Goal: Task Accomplishment & Management: Use online tool/utility

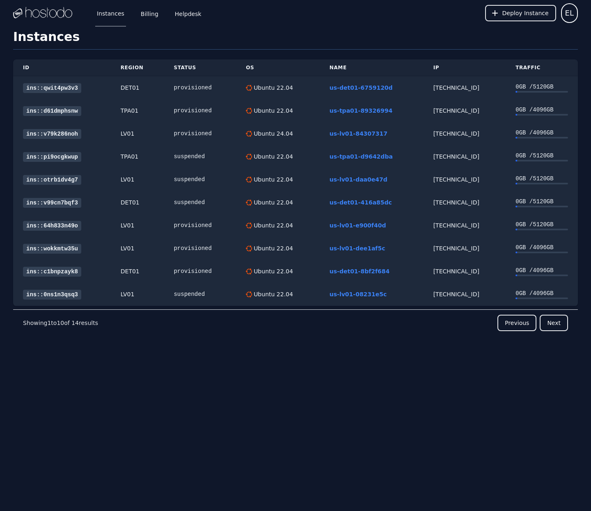
click at [344, 27] on div "Instances Billing Helpdesk Deploy Instance EL Instances SSH Keys Billing Helpde…" at bounding box center [295, 255] width 591 height 511
click at [523, 9] on span "Deploy Instance" at bounding box center [525, 13] width 46 height 8
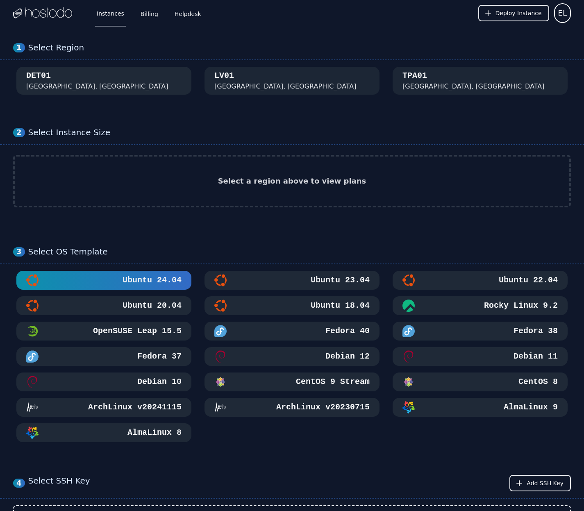
click at [127, 80] on button "DET01 Detroit, MI" at bounding box center [103, 81] width 175 height 28
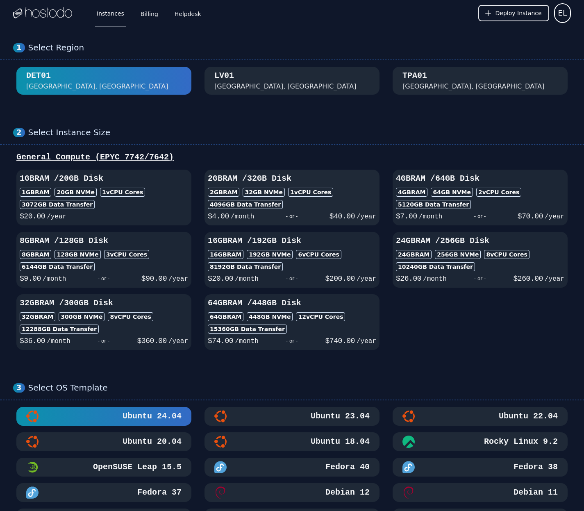
click at [270, 175] on h3 "2GB RAM / 32 GB Disk" at bounding box center [292, 178] width 169 height 11
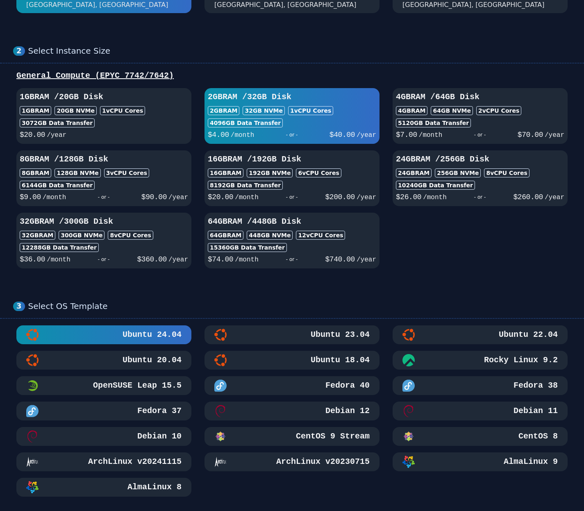
scroll to position [123, 0]
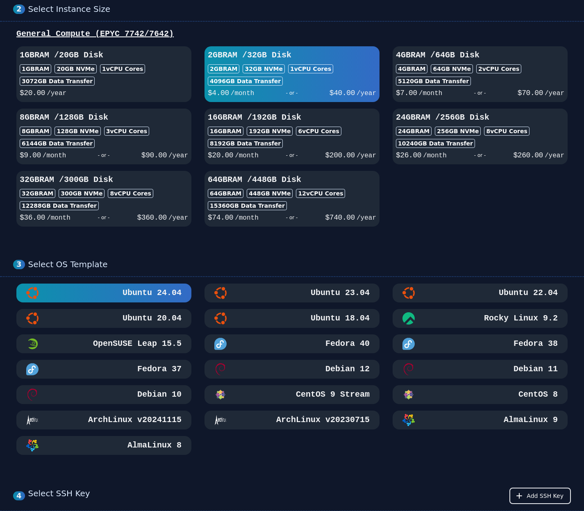
click at [497, 292] on h3 "Ubuntu 22.04" at bounding box center [527, 292] width 61 height 11
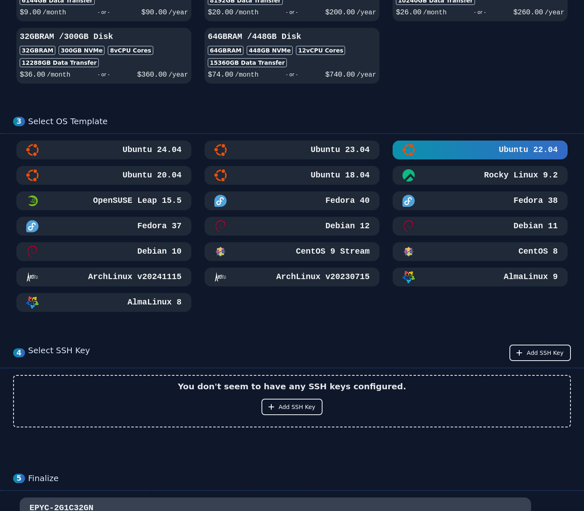
scroll to position [308, 0]
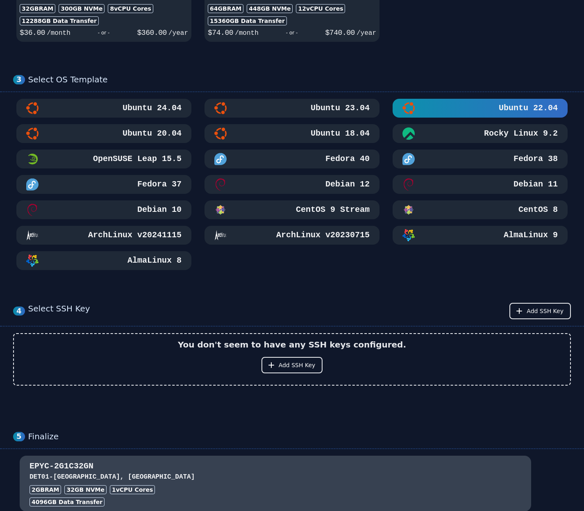
click at [139, 111] on button "Ubuntu 24.04" at bounding box center [103, 108] width 175 height 19
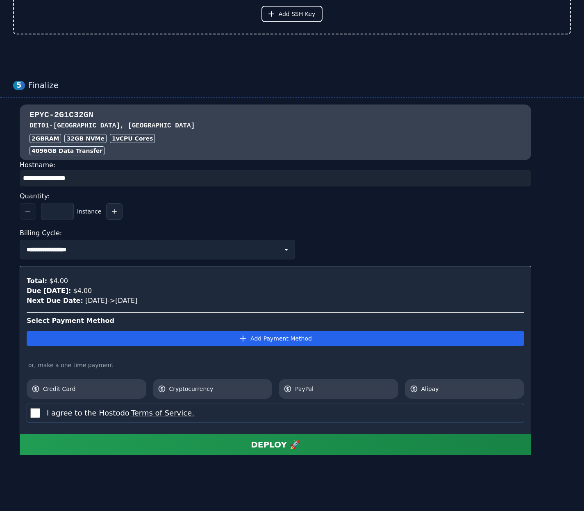
scroll to position [655, 0]
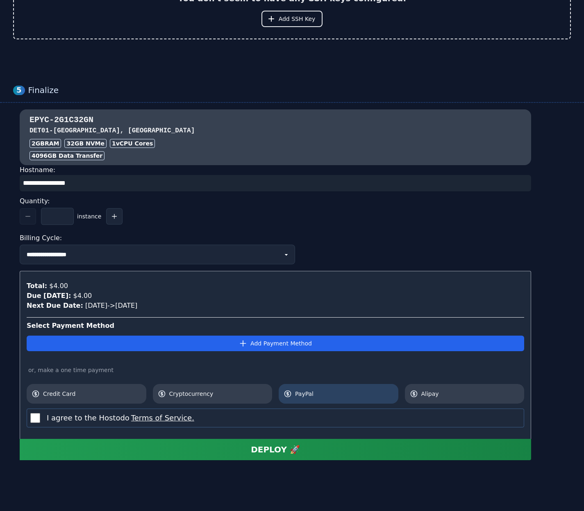
click at [336, 403] on link "PayPal" at bounding box center [339, 394] width 120 height 20
click at [158, 449] on button "DEPLOY 🚀" at bounding box center [276, 449] width 512 height 21
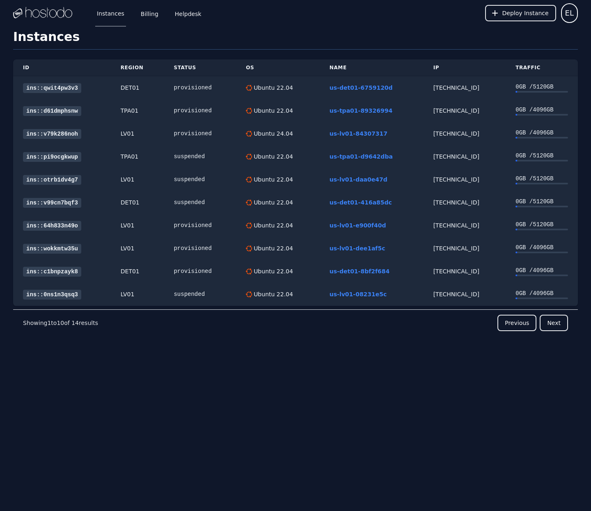
click at [289, 376] on div "Instances Billing Helpdesk Deploy Instance EL Instances SSH Keys Billing Helpde…" at bounding box center [295, 255] width 591 height 511
click at [192, 363] on div "ID Region Status OS Name IP Traffic ins::batclh18g1 DET01 provisioning Ubuntu 2…" at bounding box center [295, 213] width 564 height 326
click at [45, 85] on link "ins::batclh18g1" at bounding box center [52, 88] width 58 height 10
click at [434, 87] on div "[TECHNICAL_ID]" at bounding box center [465, 88] width 62 height 8
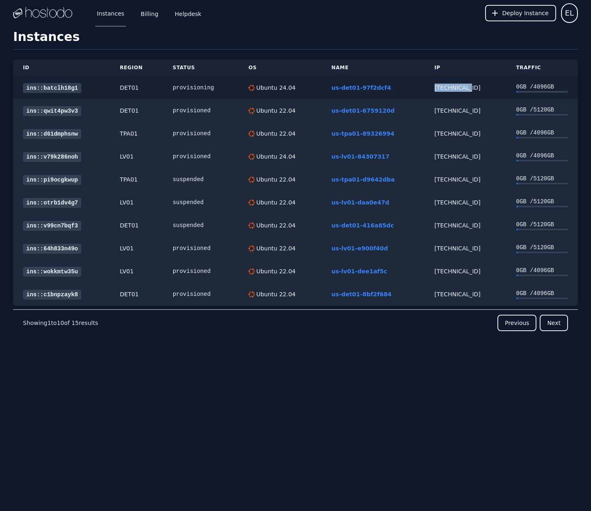
copy div "[TECHNICAL_ID]"
click at [51, 85] on link "ins::batclh18g1" at bounding box center [52, 88] width 58 height 10
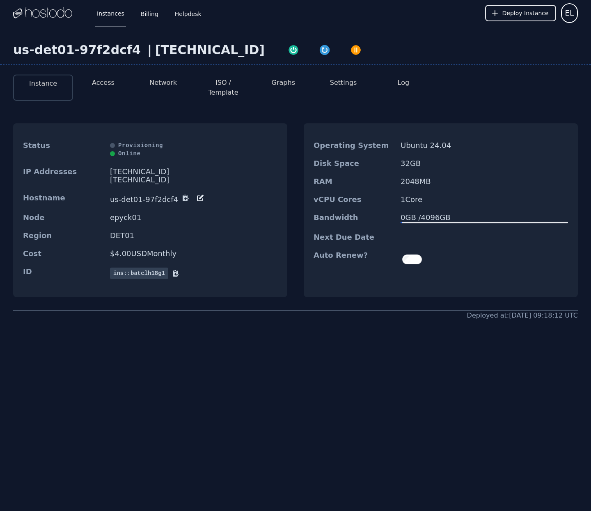
click at [113, 81] on button "Access" at bounding box center [103, 83] width 23 height 10
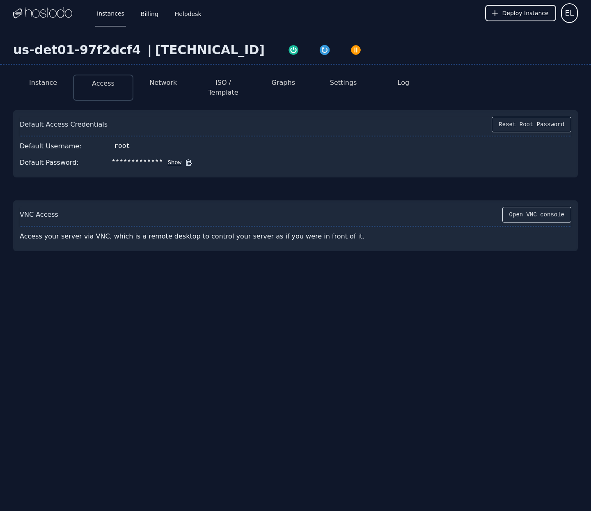
click at [187, 160] on icon at bounding box center [189, 163] width 6 height 6
click at [172, 159] on button "Show" at bounding box center [172, 163] width 19 height 8
click at [198, 160] on icon at bounding box center [201, 163] width 6 height 6
click at [41, 49] on div "us-det01-97f2dcf4" at bounding box center [78, 50] width 131 height 15
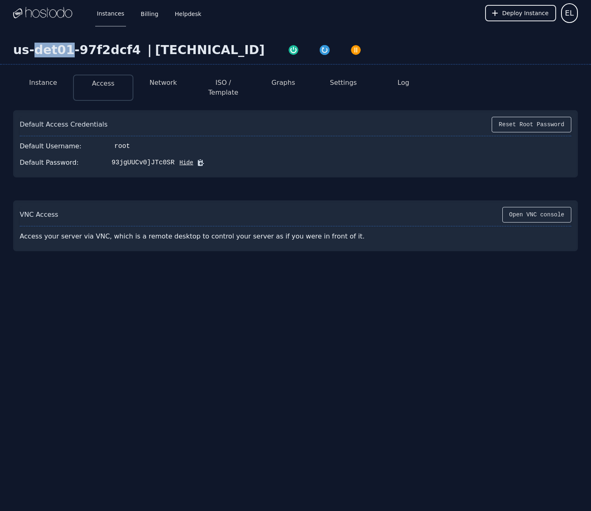
copy div "det01"
click at [38, 52] on div "us-det01-97f2dcf4" at bounding box center [78, 50] width 131 height 15
drag, startPoint x: 11, startPoint y: 52, endPoint x: 128, endPoint y: 51, distance: 116.1
click at [128, 51] on div "us-det01-97f2dcf4 | 38.43.93.56" at bounding box center [295, 54] width 591 height 22
copy div "us-det01-97f2dcf4"
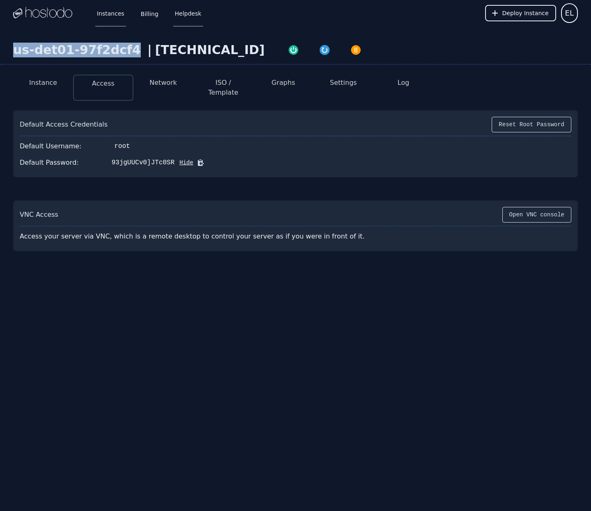
click at [183, 14] on link "Helpdesk" at bounding box center [188, 13] width 30 height 27
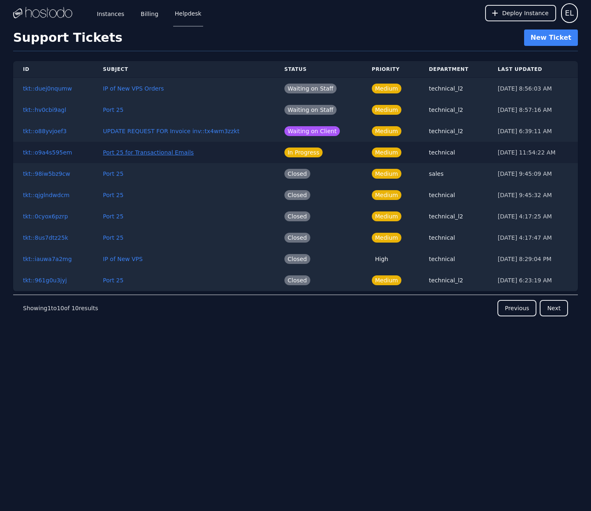
click at [144, 153] on button "Port 25 for Transactional Emails" at bounding box center [148, 152] width 91 height 8
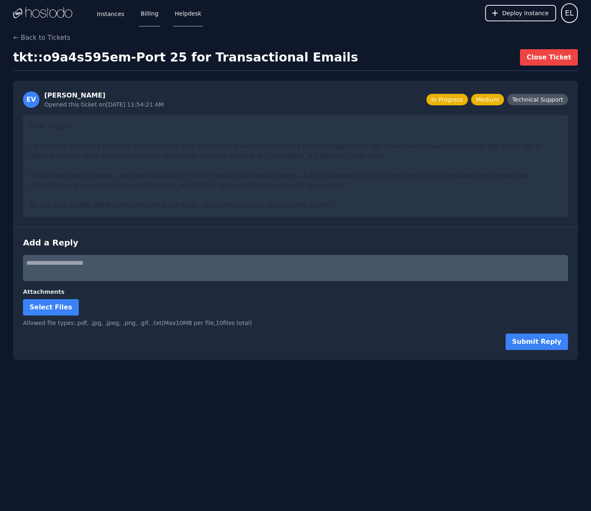
click at [146, 13] on link "Billing" at bounding box center [149, 13] width 21 height 27
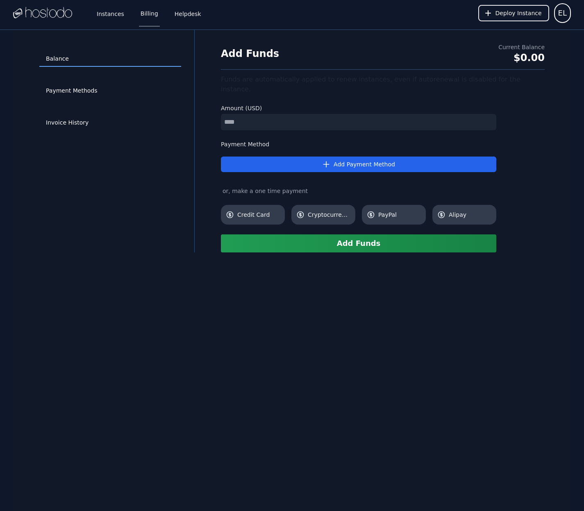
click at [32, 7] on img at bounding box center [42, 13] width 59 height 12
click at [32, 20] on div at bounding box center [42, 13] width 59 height 26
click at [48, 15] on img at bounding box center [42, 13] width 59 height 12
click at [122, 14] on link "Instances" at bounding box center [110, 13] width 31 height 27
